Goal: Task Accomplishment & Management: Use online tool/utility

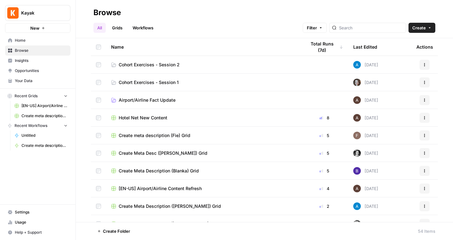
click at [424, 31] on button "Create" at bounding box center [421, 28] width 27 height 10
click at [411, 60] on span "Workflow" at bounding box center [409, 60] width 35 height 6
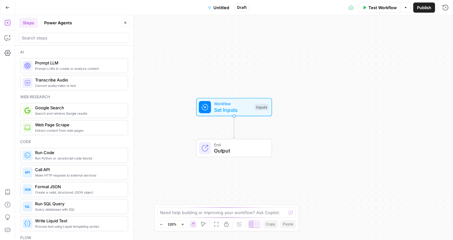
click at [218, 6] on span "Untitled" at bounding box center [221, 7] width 16 height 6
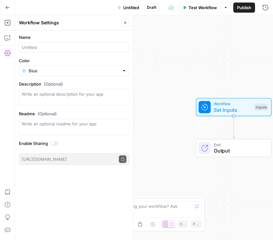
click at [125, 9] on span "Untitled" at bounding box center [131, 7] width 16 height 6
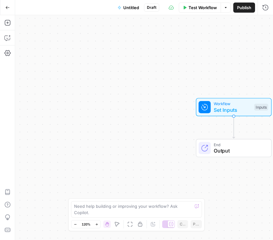
click at [125, 7] on span "Untitled" at bounding box center [131, 7] width 16 height 6
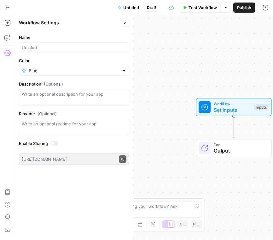
click at [125, 7] on span "Untitled" at bounding box center [131, 7] width 16 height 6
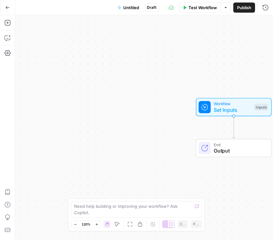
click at [125, 7] on span "Untitled" at bounding box center [131, 7] width 16 height 6
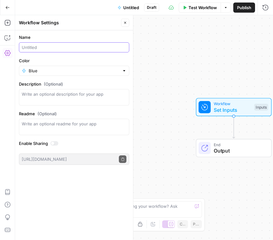
click at [46, 46] on input "Name" at bounding box center [74, 47] width 105 height 6
type input "Brand FAQ Generator (Fie)"
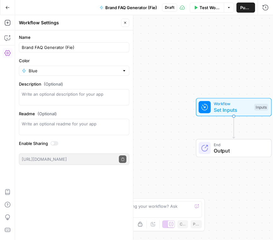
click at [211, 68] on div "Workflow Set Inputs Inputs End Output" at bounding box center [144, 127] width 258 height 225
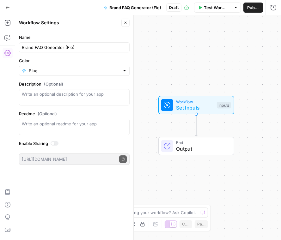
click at [127, 23] on icon "button" at bounding box center [125, 23] width 4 height 4
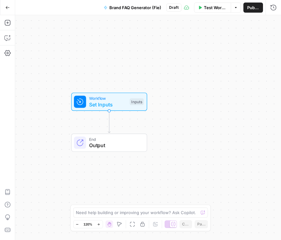
click at [111, 107] on span "Set Inputs" at bounding box center [108, 105] width 38 height 8
click at [221, 44] on icon "button" at bounding box center [223, 43] width 4 height 4
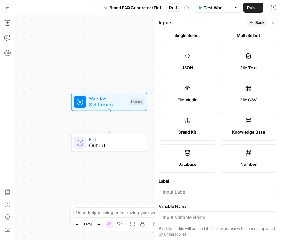
scroll to position [85, 0]
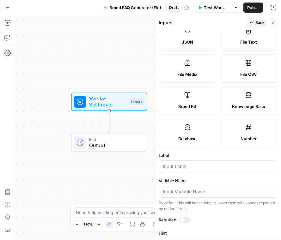
click at [190, 97] on icon at bounding box center [187, 95] width 6 height 6
click at [181, 168] on input "Label" at bounding box center [218, 166] width 110 height 6
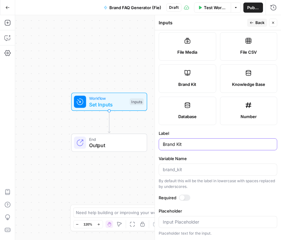
type input "Brand Kit"
click at [187, 196] on div at bounding box center [184, 197] width 11 height 6
click at [253, 24] on icon "button" at bounding box center [251, 23] width 4 height 4
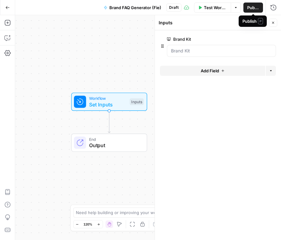
click at [253, 6] on span "Publish" at bounding box center [253, 7] width 12 height 6
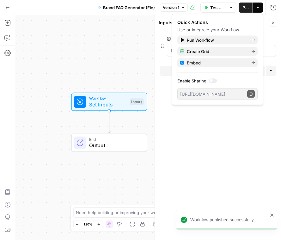
click at [195, 176] on form "Brand Kit edit field Delete group Add Field Options" at bounding box center [218, 135] width 126 height 210
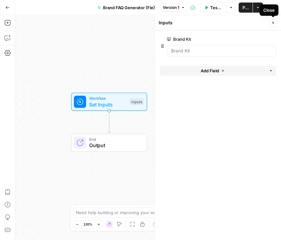
click at [273, 21] on icon "button" at bounding box center [273, 23] width 4 height 4
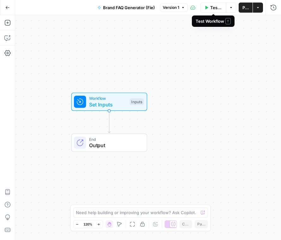
click at [212, 8] on span "Test Workflow" at bounding box center [216, 7] width 12 height 6
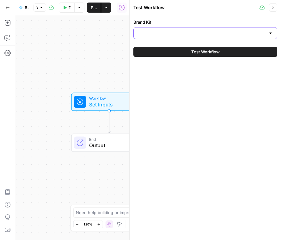
click at [183, 36] on input "Brand Kit" at bounding box center [201, 33] width 128 height 6
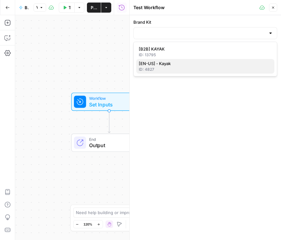
click at [174, 63] on span "[EN-US] - Kayak" at bounding box center [204, 63] width 130 height 6
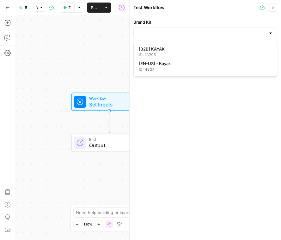
type input "[EN-US] - Kayak"
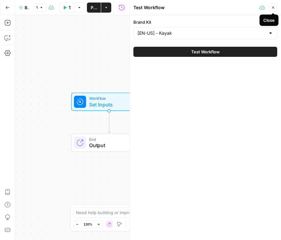
click at [273, 7] on icon "button" at bounding box center [273, 8] width 2 height 2
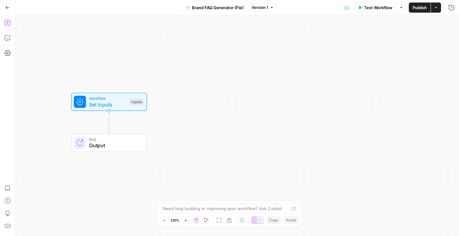
click at [8, 23] on icon "button" at bounding box center [7, 23] width 6 height 6
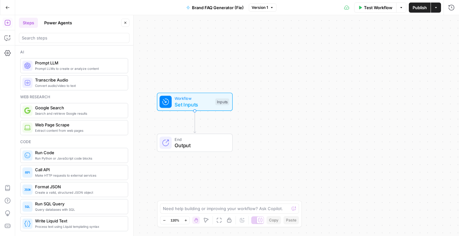
click at [78, 62] on span "Prompt LLM" at bounding box center [79, 63] width 88 height 6
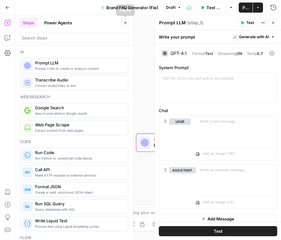
click at [126, 24] on icon "button" at bounding box center [125, 23] width 4 height 4
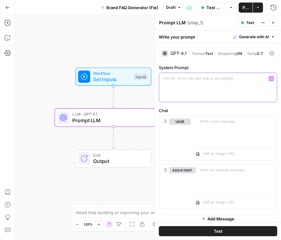
click at [181, 80] on p at bounding box center [218, 78] width 110 height 6
click at [272, 79] on icon "button" at bounding box center [271, 78] width 3 height 3
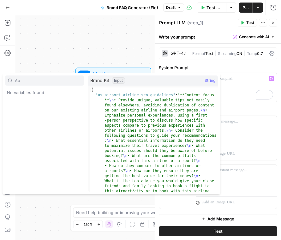
type input "A"
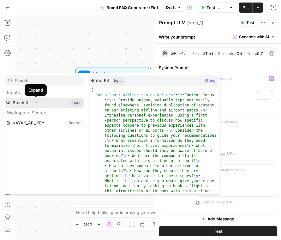
click at [35, 101] on icon "button" at bounding box center [36, 103] width 4 height 4
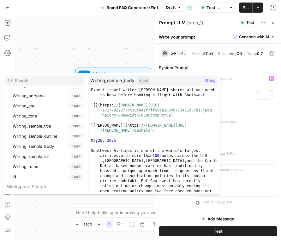
scroll to position [141, 0]
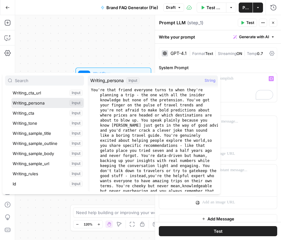
click at [29, 102] on button "Select variable Writing_persona" at bounding box center [47, 103] width 73 height 10
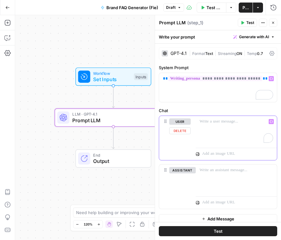
click at [205, 123] on p "To enrich screen reader interactions, please activate Accessibility in Grammarl…" at bounding box center [237, 121] width 74 height 6
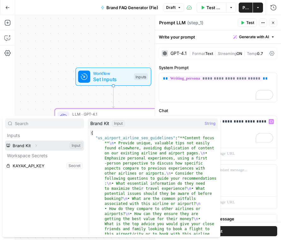
click at [36, 146] on icon "button" at bounding box center [36, 146] width 1 height 2
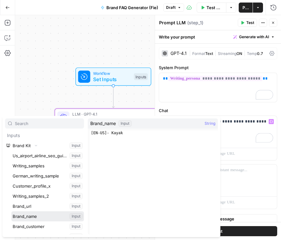
click at [26, 217] on button "Select variable Brand_name" at bounding box center [47, 216] width 73 height 10
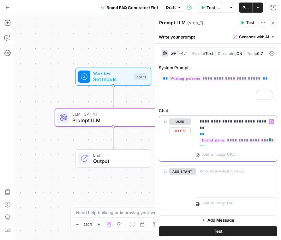
click at [208, 140] on p "**********" at bounding box center [237, 130] width 74 height 25
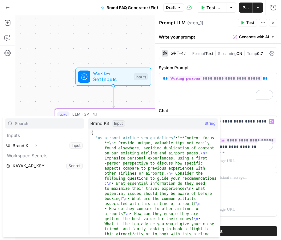
click at [70, 124] on input "text" at bounding box center [48, 123] width 66 height 6
type input "P"
type input "o"
type input "poin"
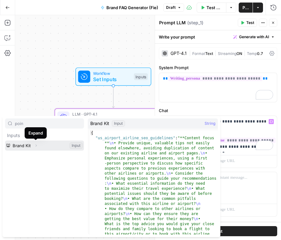
click at [37, 146] on icon "button" at bounding box center [36, 146] width 4 height 4
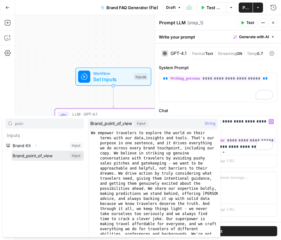
click at [41, 157] on button "Select variable Brand_point_of_view" at bounding box center [47, 156] width 73 height 10
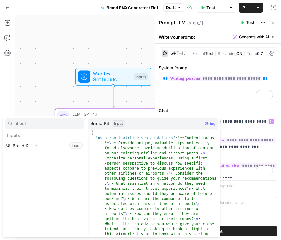
type input "about"
click at [37, 147] on icon "button" at bounding box center [36, 146] width 4 height 4
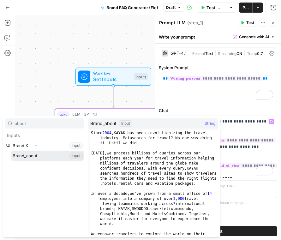
click at [35, 153] on button "Select variable Brand_about" at bounding box center [47, 156] width 73 height 10
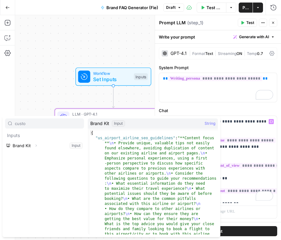
type input "custo"
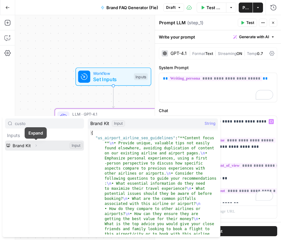
click at [34, 145] on icon "button" at bounding box center [36, 146] width 4 height 4
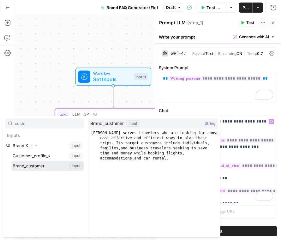
click at [30, 167] on button "Select variable Brand_customer" at bounding box center [47, 166] width 73 height 10
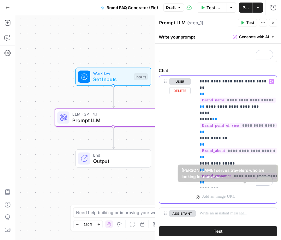
scroll to position [56, 0]
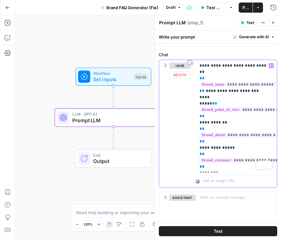
drag, startPoint x: 220, startPoint y: 170, endPoint x: 199, endPoint y: 168, distance: 21.5
click at [199, 168] on div "**********" at bounding box center [236, 116] width 81 height 112
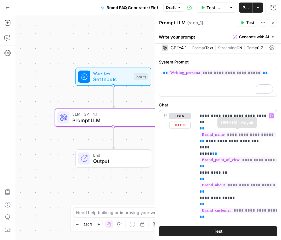
scroll to position [0, 0]
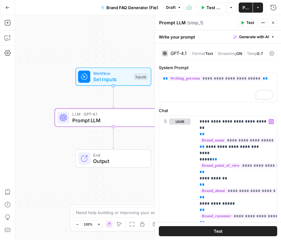
click at [238, 231] on button "Test" at bounding box center [218, 231] width 118 height 10
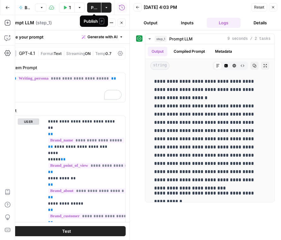
click at [93, 7] on span "Publish" at bounding box center [94, 7] width 6 height 6
